Goal: Task Accomplishment & Management: Use online tool/utility

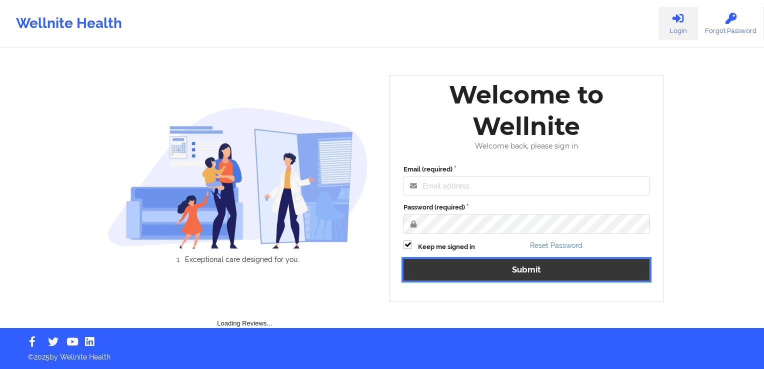
click at [525, 266] on button "Submit" at bounding box center [527, 270] width 246 height 22
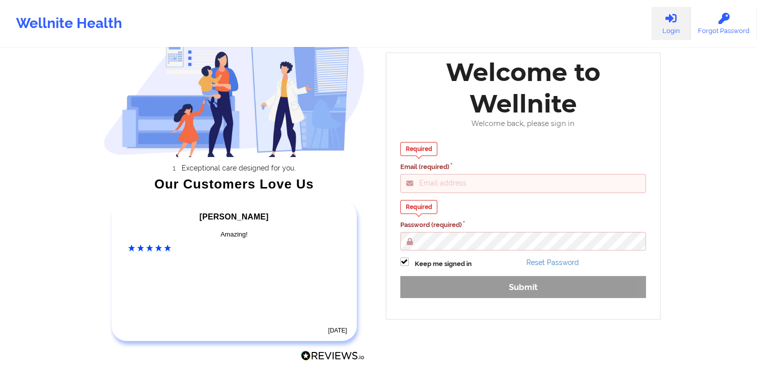
scroll to position [50, 0]
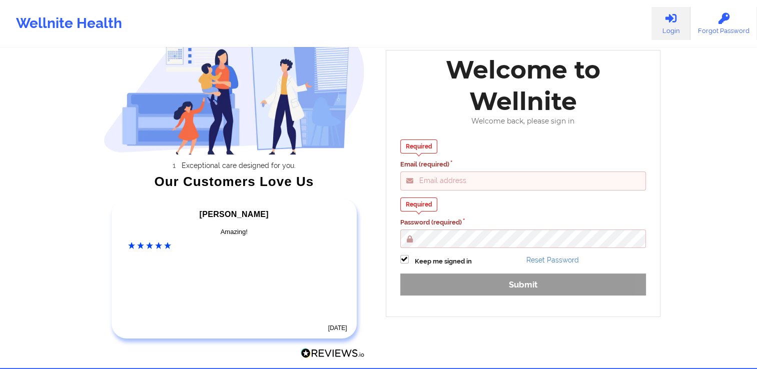
click at [480, 184] on input "Email (required)" at bounding box center [523, 181] width 246 height 19
paste input "[EMAIL_ADDRESS][DOMAIN_NAME]"
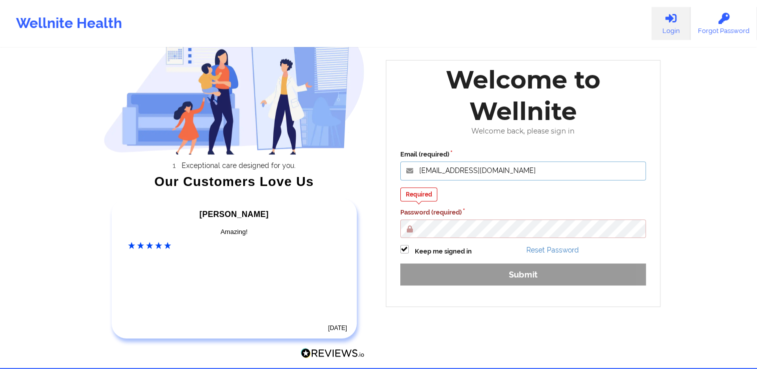
type input "[EMAIL_ADDRESS][DOMAIN_NAME]"
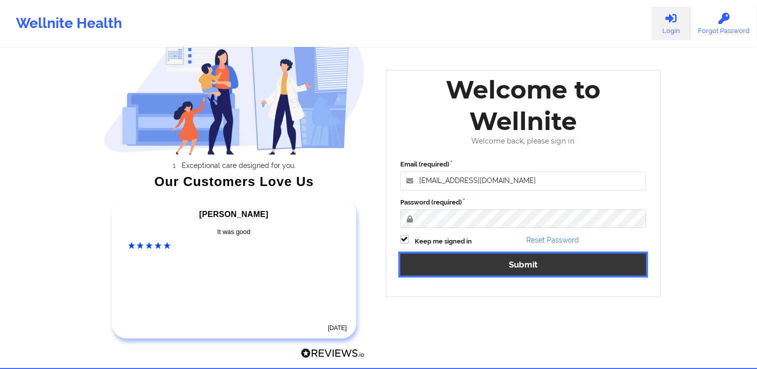
click at [600, 264] on button "Submit" at bounding box center [523, 265] width 246 height 22
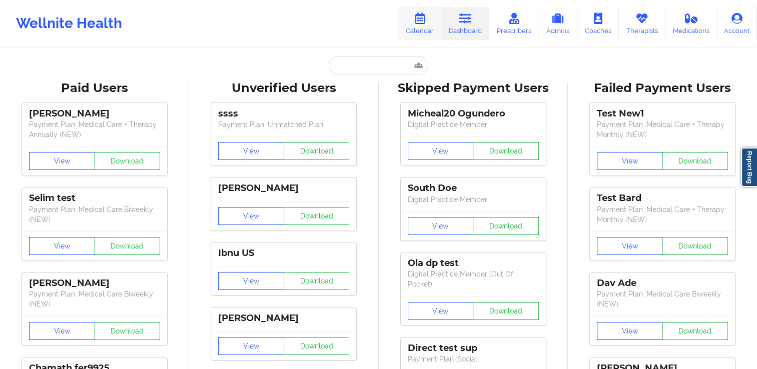
click at [429, 29] on link "Calendar" at bounding box center [419, 23] width 43 height 33
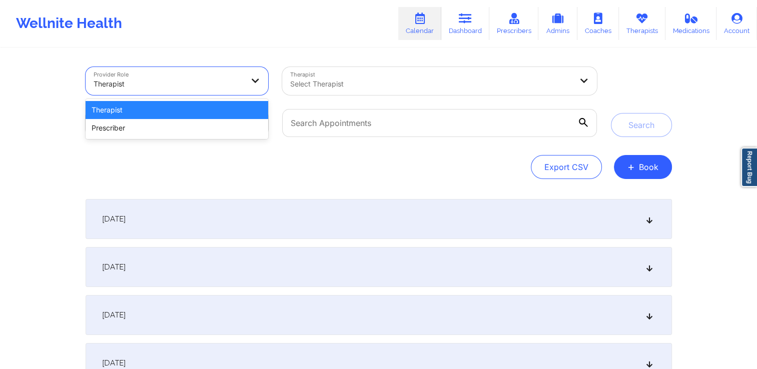
click at [200, 83] on div at bounding box center [169, 84] width 150 height 12
click at [374, 85] on div at bounding box center [431, 84] width 282 height 12
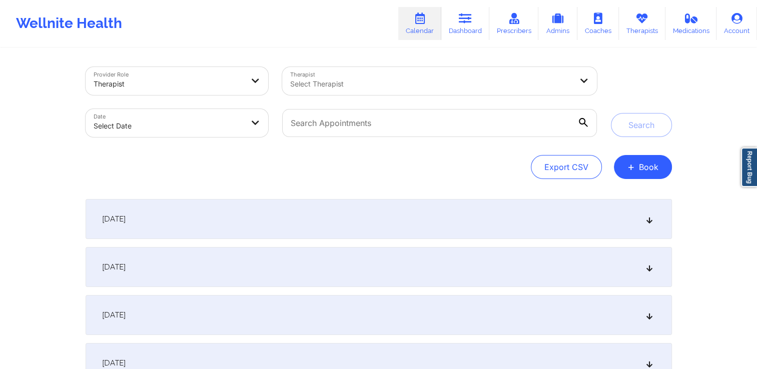
click at [255, 142] on div "Date Select Date" at bounding box center [177, 123] width 197 height 42
click at [321, 124] on input "text" at bounding box center [439, 123] width 314 height 28
click at [342, 83] on div at bounding box center [431, 84] width 282 height 12
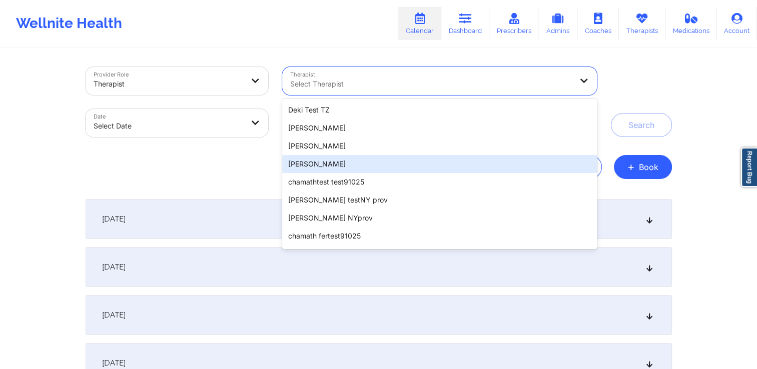
click at [335, 167] on div "[PERSON_NAME]" at bounding box center [439, 164] width 314 height 18
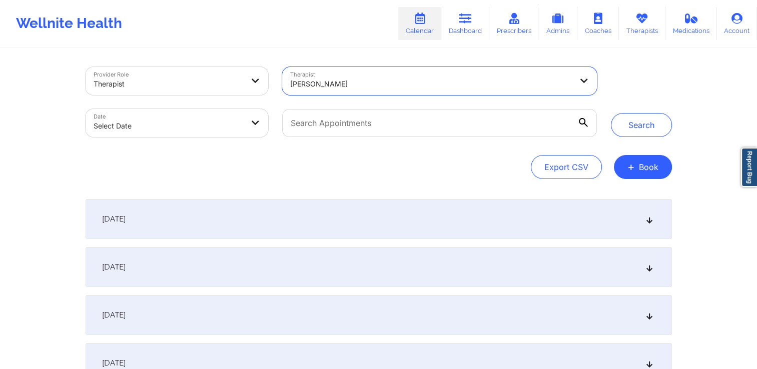
select select "2025-8"
select select "2025-9"
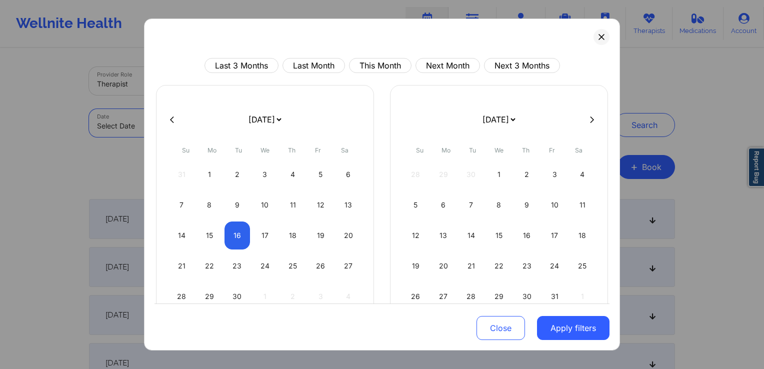
click at [202, 123] on body "Wellnite Health Calendar Dashboard Prescribers Admins Coaches Therapists Medica…" at bounding box center [382, 184] width 764 height 369
click at [233, 177] on div "2" at bounding box center [238, 175] width 26 height 28
select select "2025-8"
select select "2025-9"
select select "2025-8"
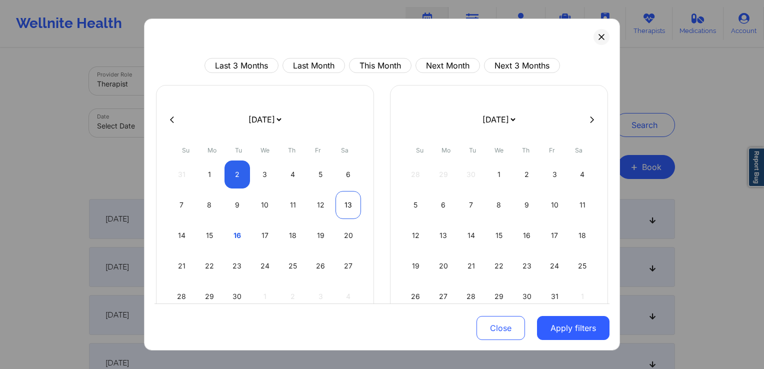
select select "2025-9"
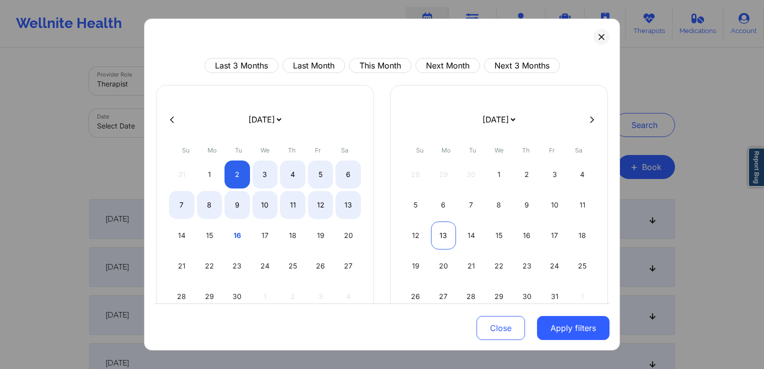
select select "2025-8"
select select "2025-9"
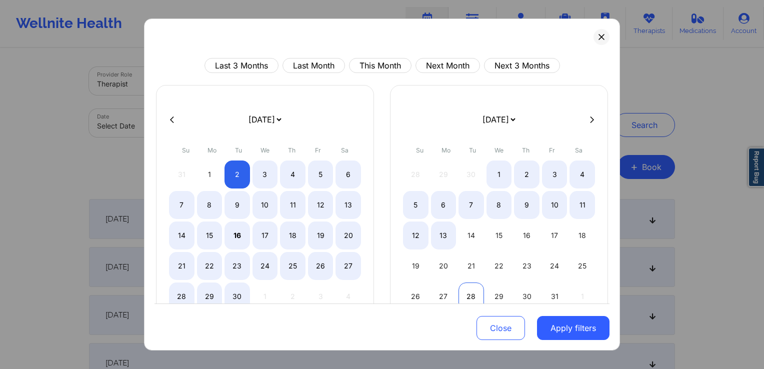
select select "2025-8"
select select "2025-9"
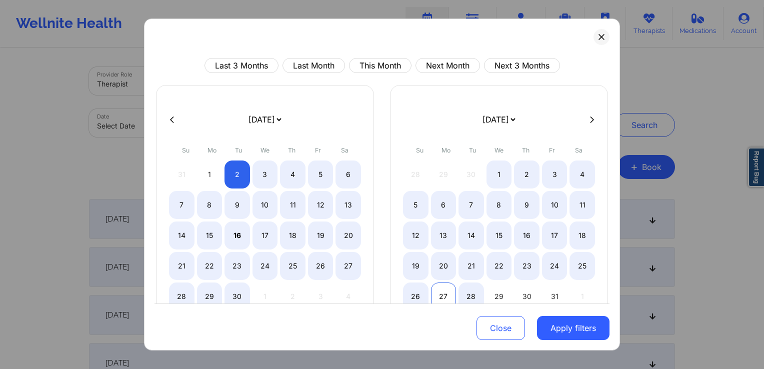
select select "2025-8"
select select "2025-9"
select select "2025-8"
select select "2025-9"
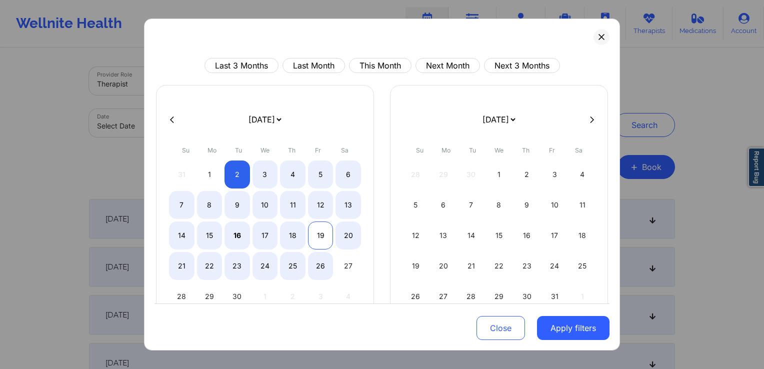
select select "2025-8"
select select "2025-9"
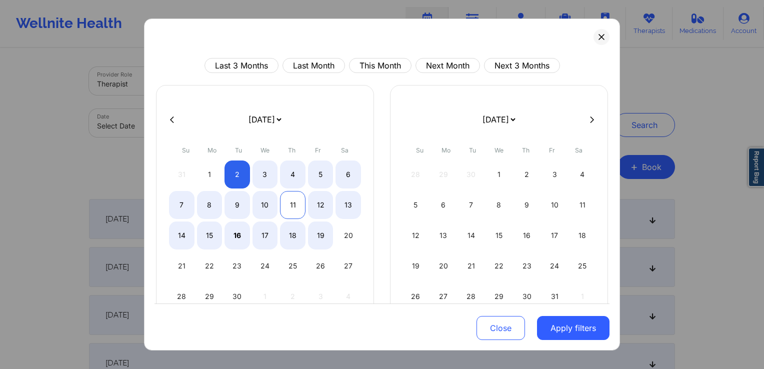
select select "2025-8"
select select "2025-9"
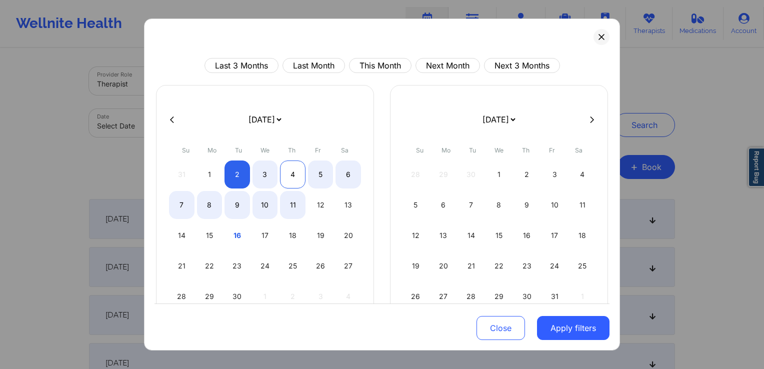
select select "2025-8"
select select "2025-9"
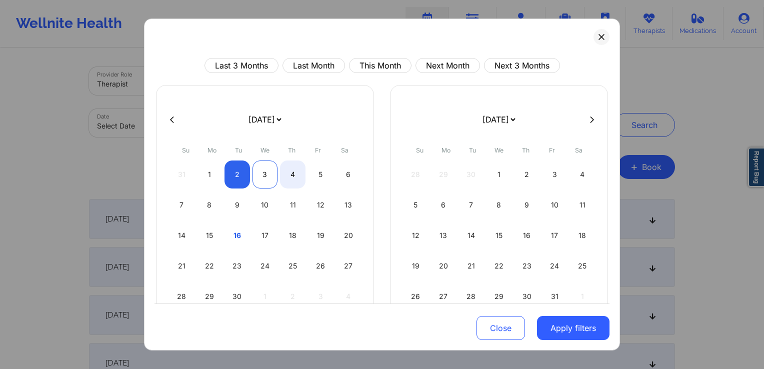
select select "2025-8"
select select "2025-9"
select select "2025-8"
select select "2025-9"
click at [298, 171] on div "4" at bounding box center [293, 175] width 26 height 28
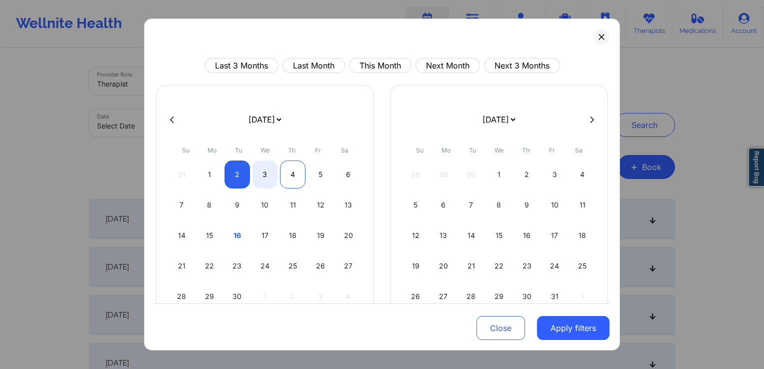
select select "2025-8"
select select "2025-9"
click at [567, 329] on button "Apply filters" at bounding box center [573, 328] width 73 height 24
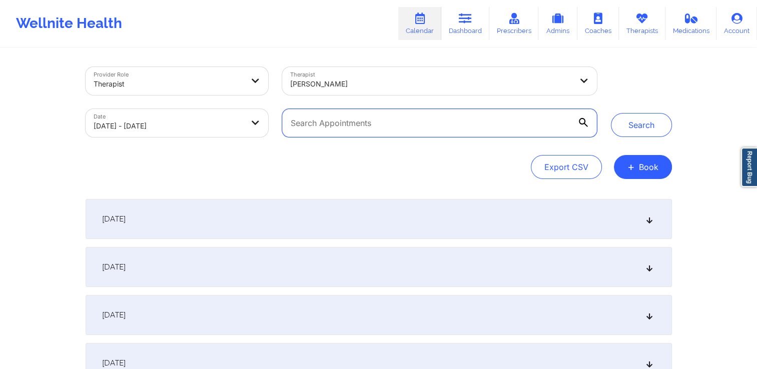
click at [405, 124] on input "text" at bounding box center [439, 123] width 314 height 28
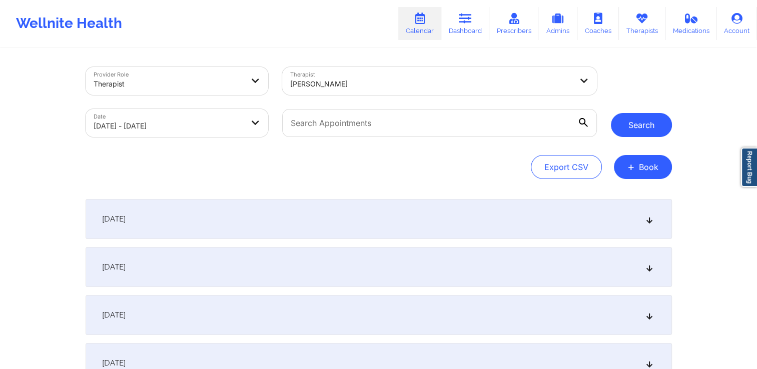
click at [636, 124] on button "Search" at bounding box center [641, 125] width 61 height 24
